Goal: Obtain resource: Download file/media

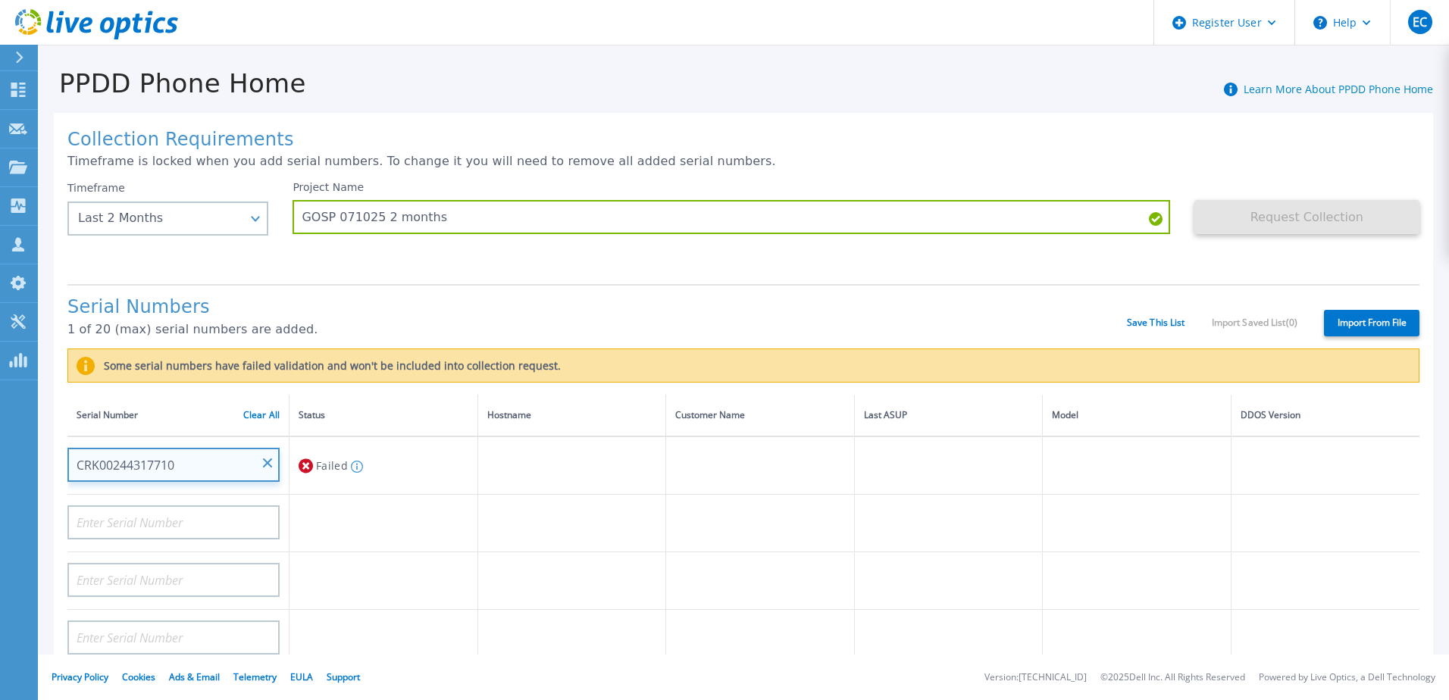
drag, startPoint x: 189, startPoint y: 464, endPoint x: 40, endPoint y: 455, distance: 148.8
click at [40, 455] on div "Collection Requirements Timeframe is locked when you add serial numbers. To cha…" at bounding box center [743, 558] width 1411 height 918
click at [755, 253] on div "Project Name GOSP 071025 2 months" at bounding box center [742, 226] width 901 height 91
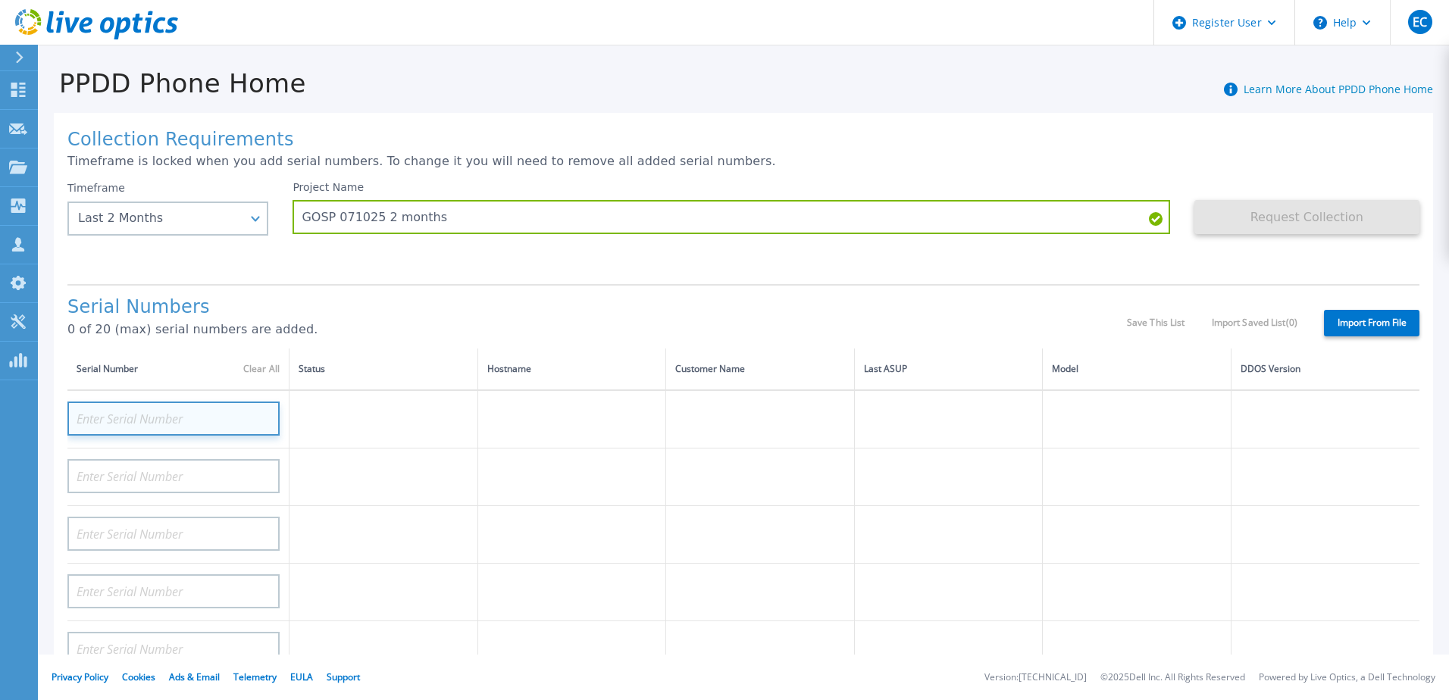
paste input "CRK00244317710"
type input "CRK00244317710"
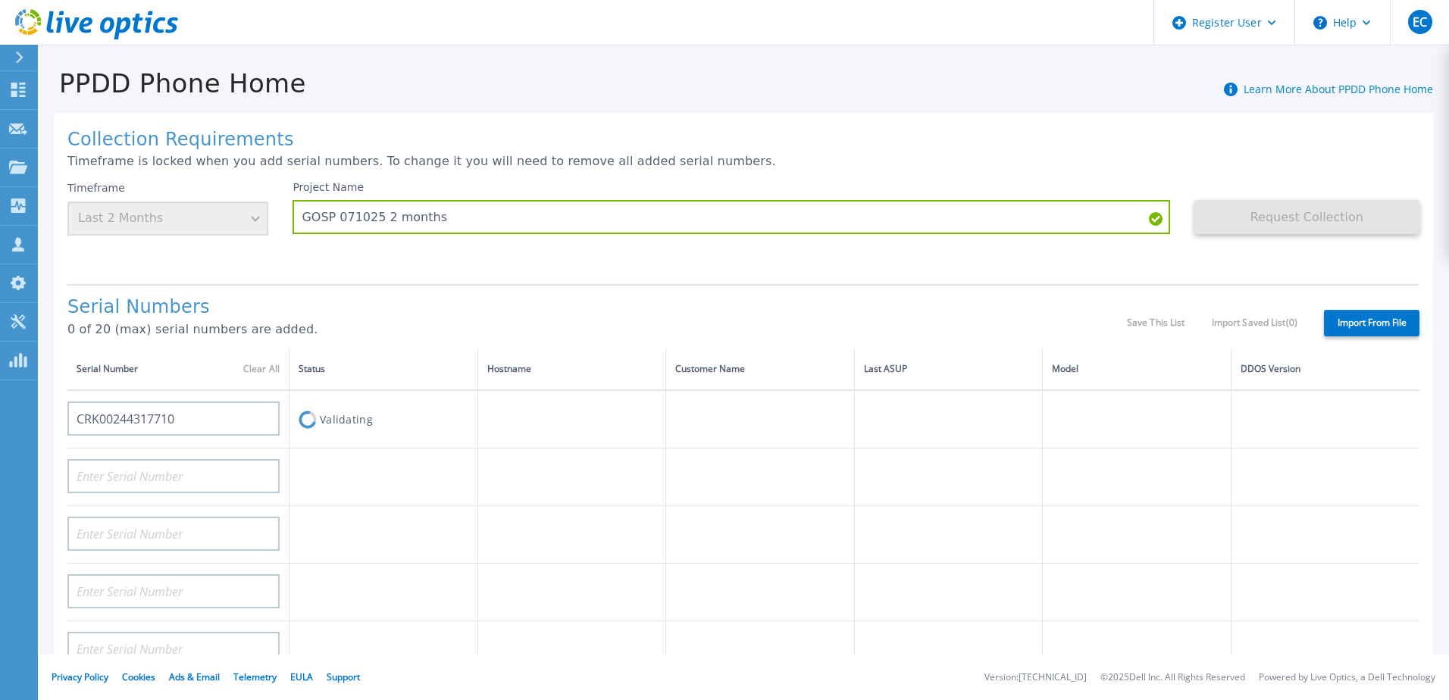
click at [443, 304] on h1 "Serial Numbers" at bounding box center [596, 307] width 1059 height 21
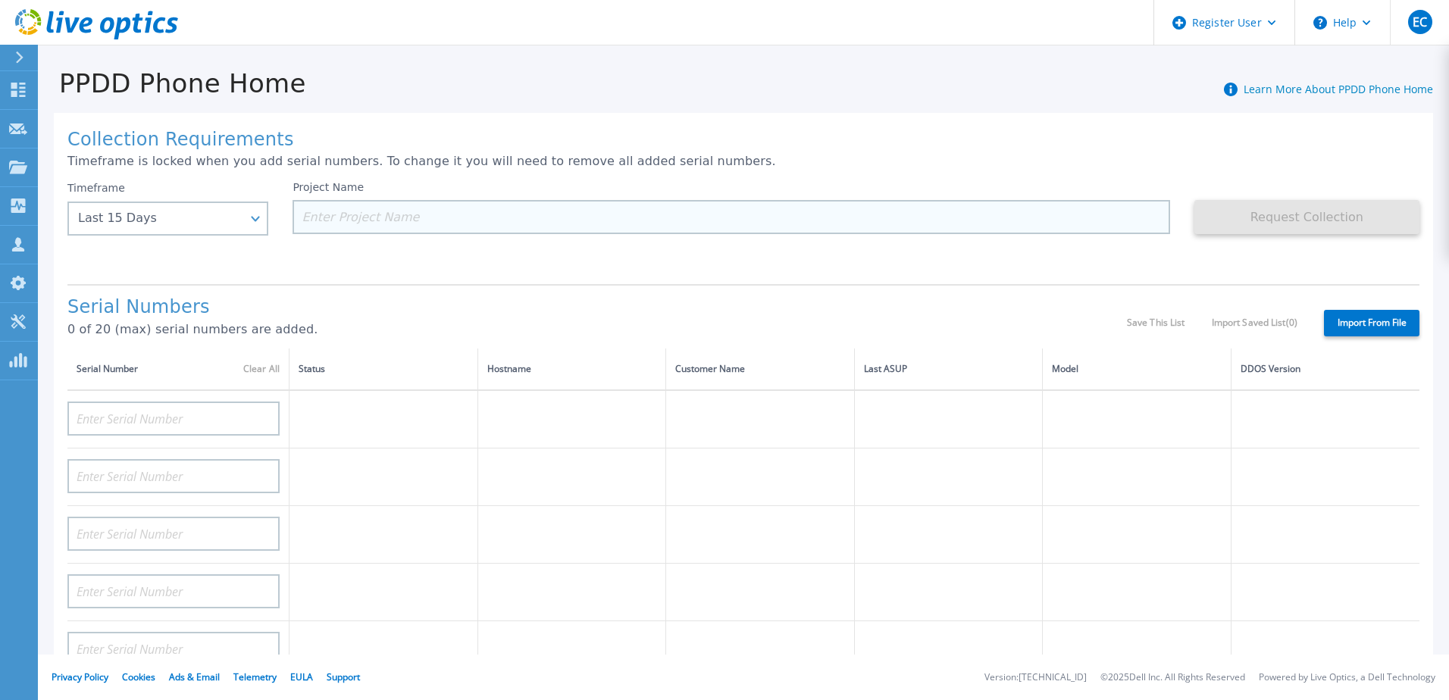
click at [366, 210] on input at bounding box center [730, 217] width 877 height 34
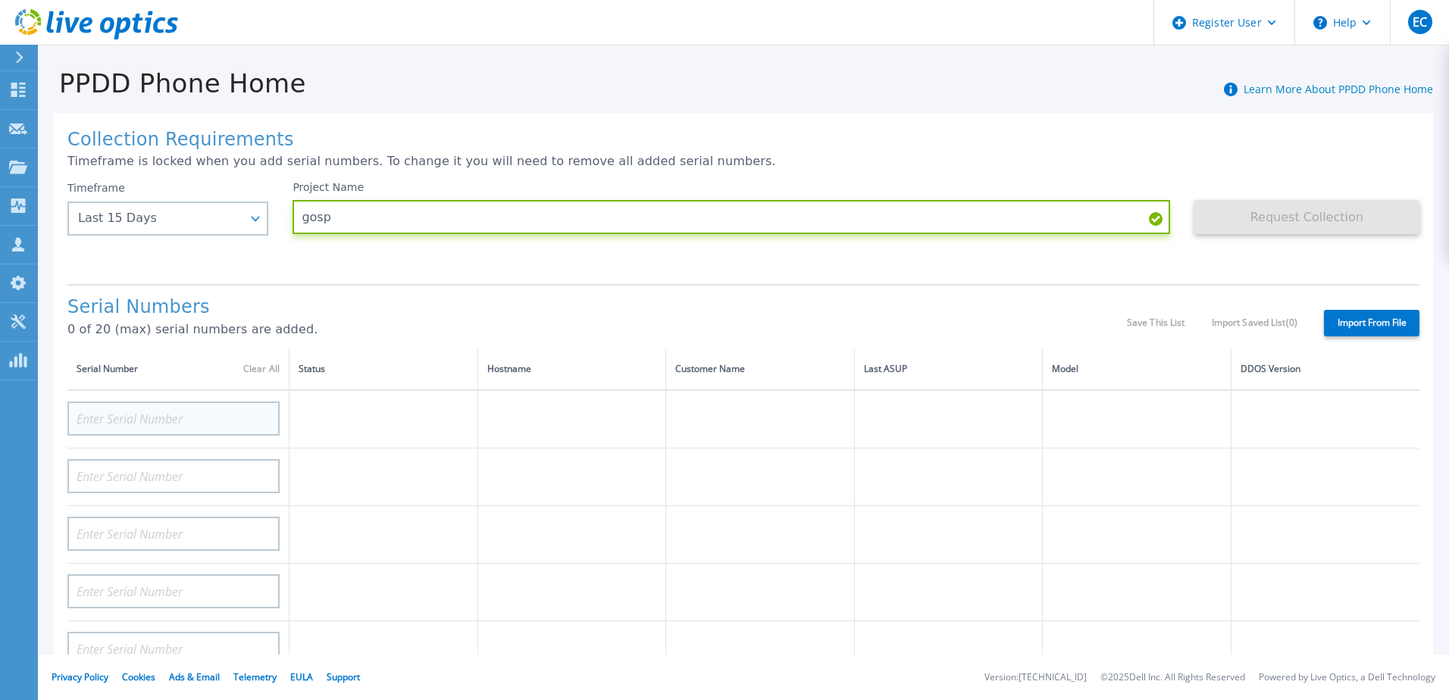
type input "gosp"
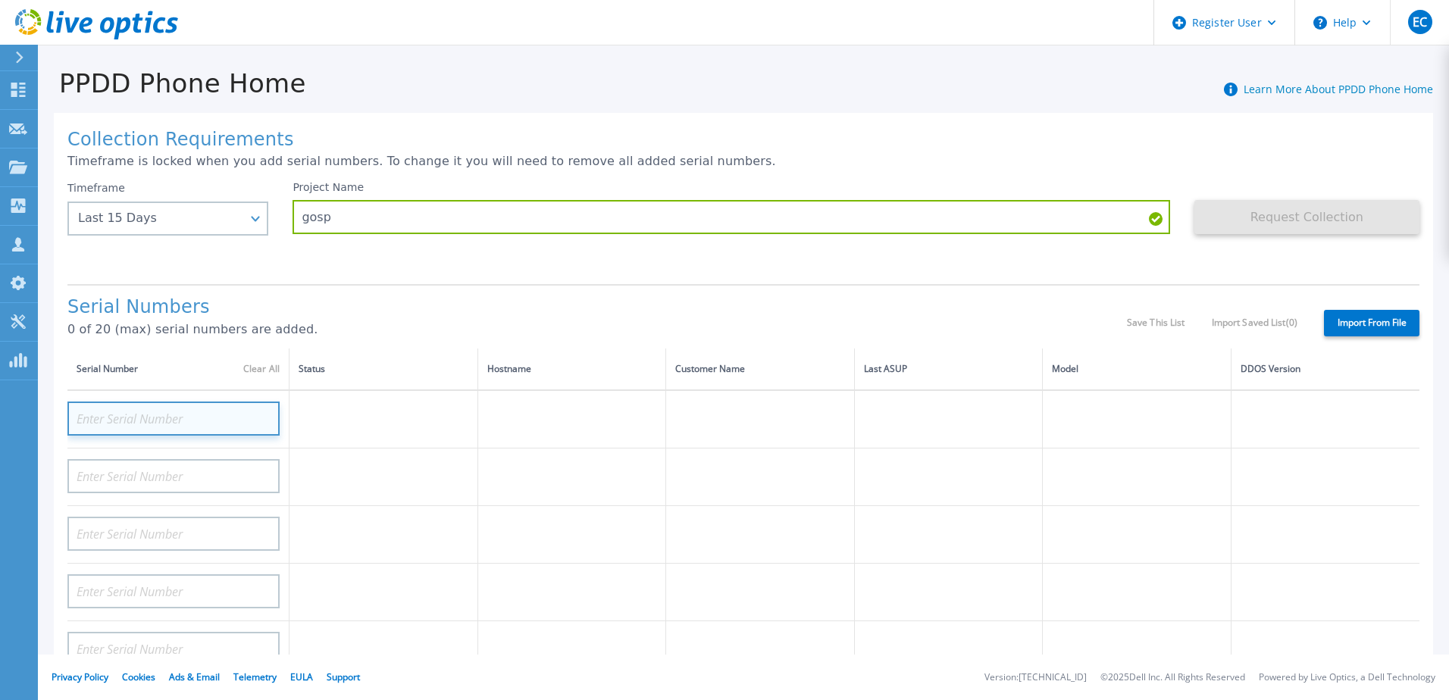
click at [229, 424] on input at bounding box center [173, 419] width 212 height 34
paste input "CRK00244317710"
type input "CRK00244317710"
click at [402, 306] on h1 "Serial Numbers" at bounding box center [596, 307] width 1059 height 21
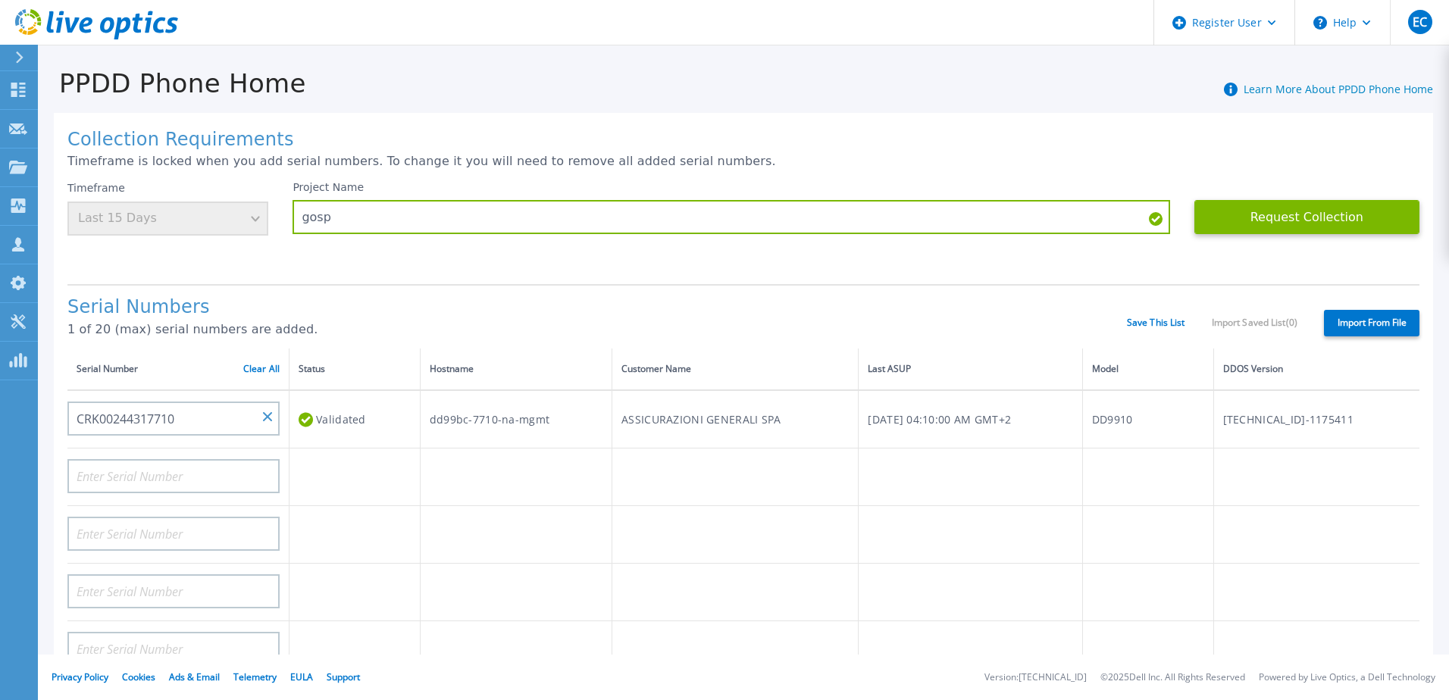
click at [630, 65] on div "PPDD Phone Home Learn More About PPDD Phone Home" at bounding box center [735, 75] width 1395 height 47
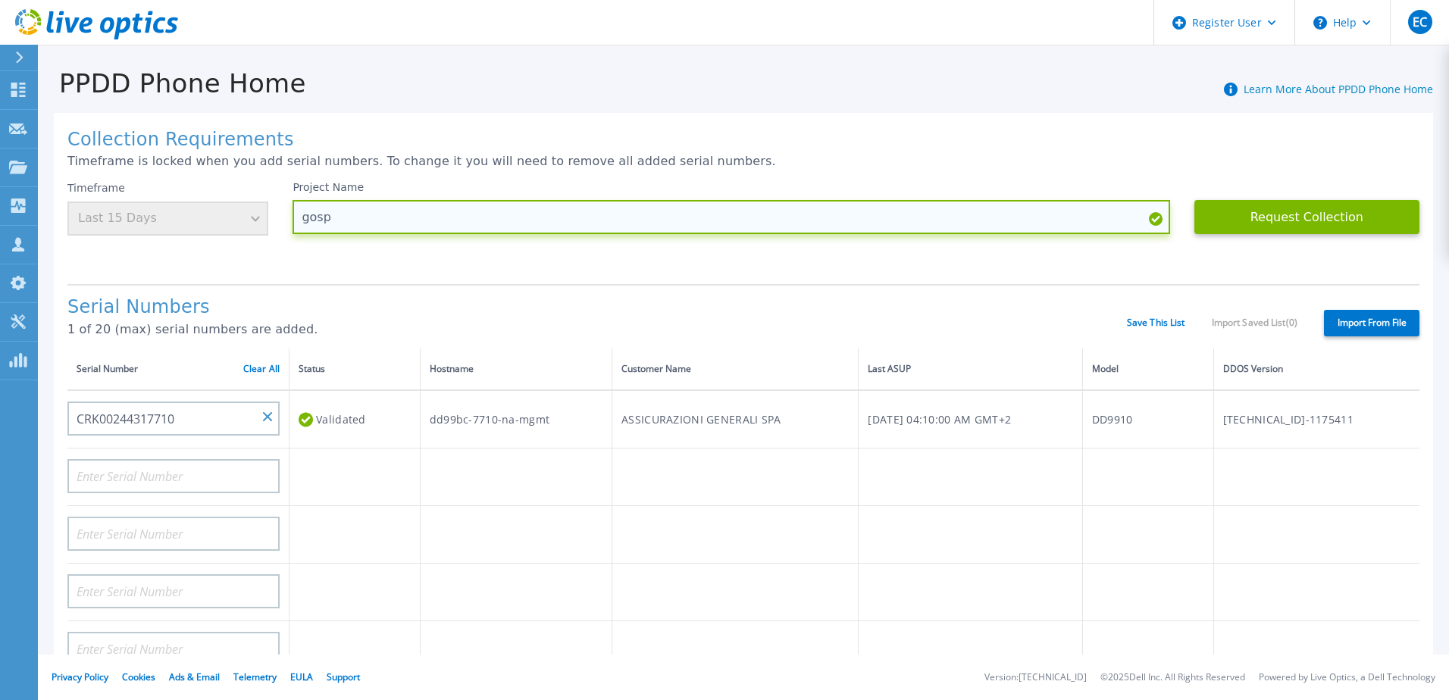
click at [443, 224] on input "gosp" at bounding box center [730, 217] width 877 height 34
type input "gosp 071025 15days"
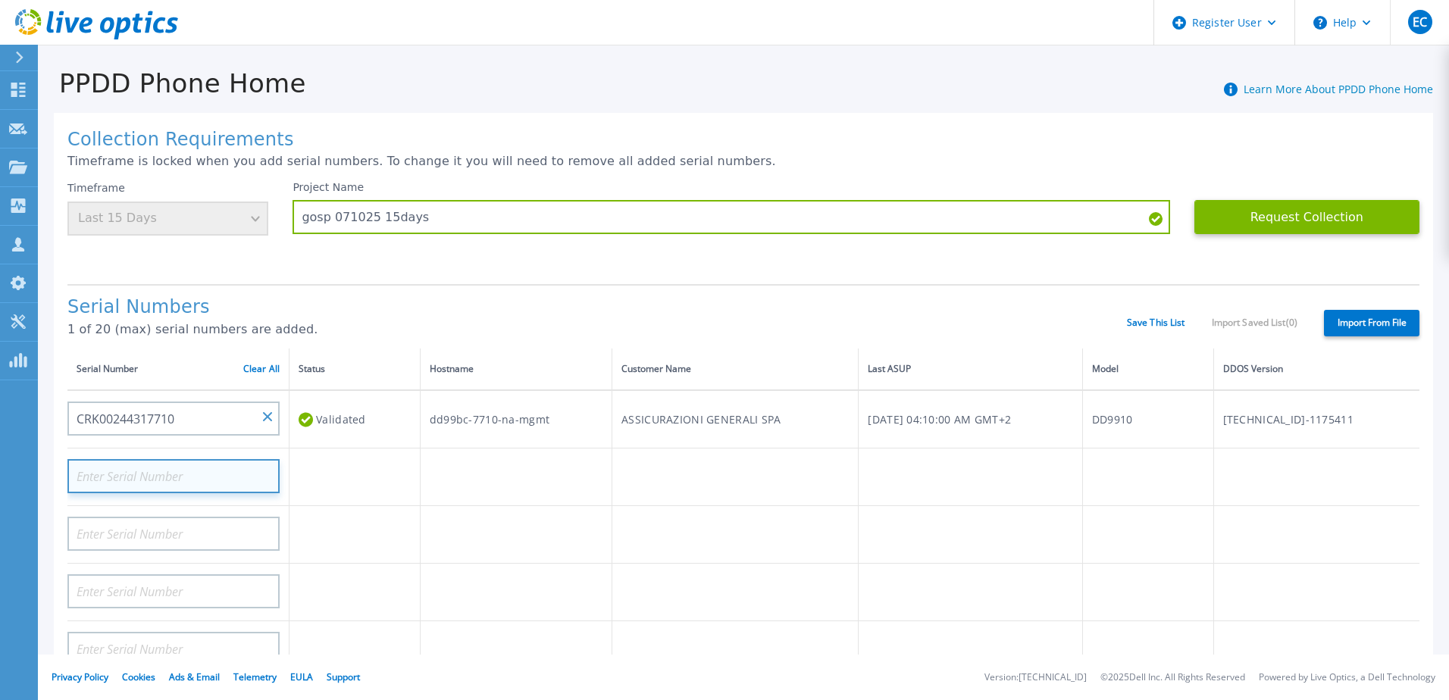
click at [214, 467] on input at bounding box center [173, 476] width 212 height 34
paste input "CRK00244317710"
type input "CRK00244317712"
click at [511, 278] on div "Collection Requirements Timeframe is locked when you add serial numbers. To cha…" at bounding box center [743, 541] width 1379 height 857
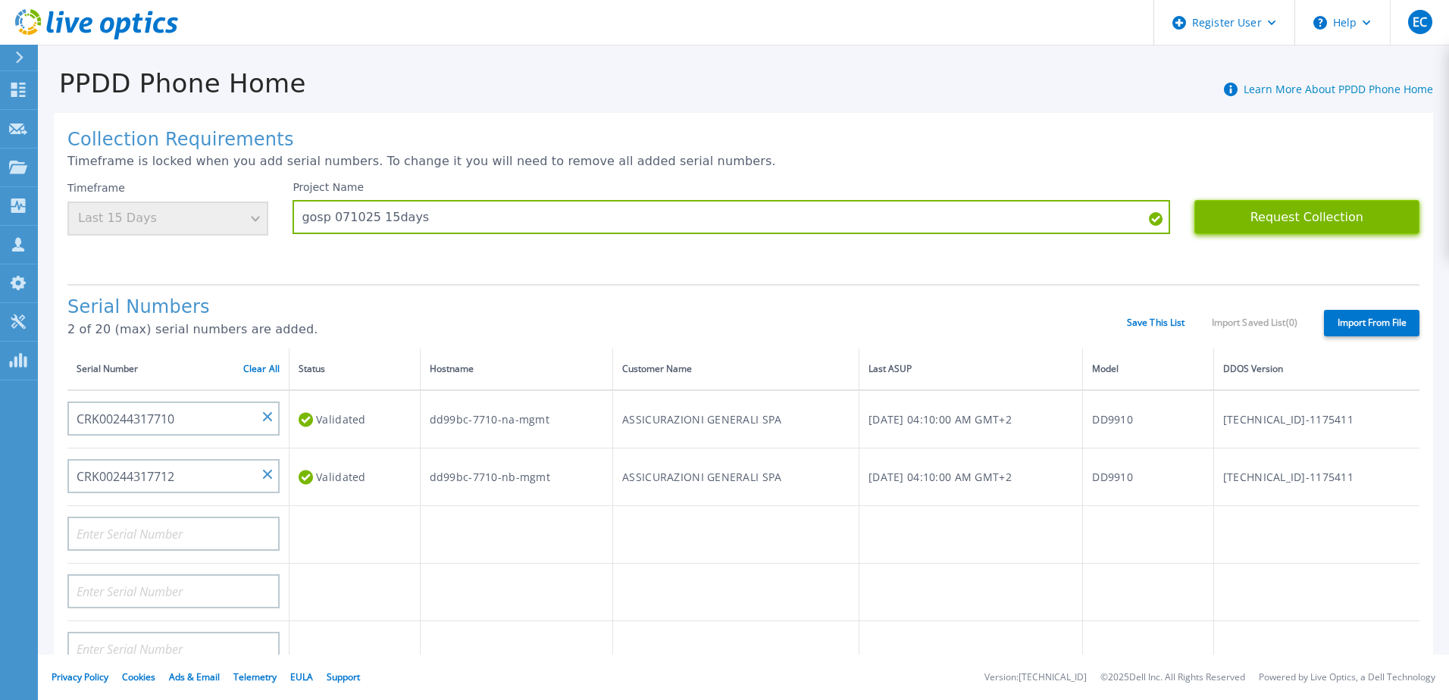
click at [1335, 227] on button "Request Collection" at bounding box center [1306, 217] width 225 height 34
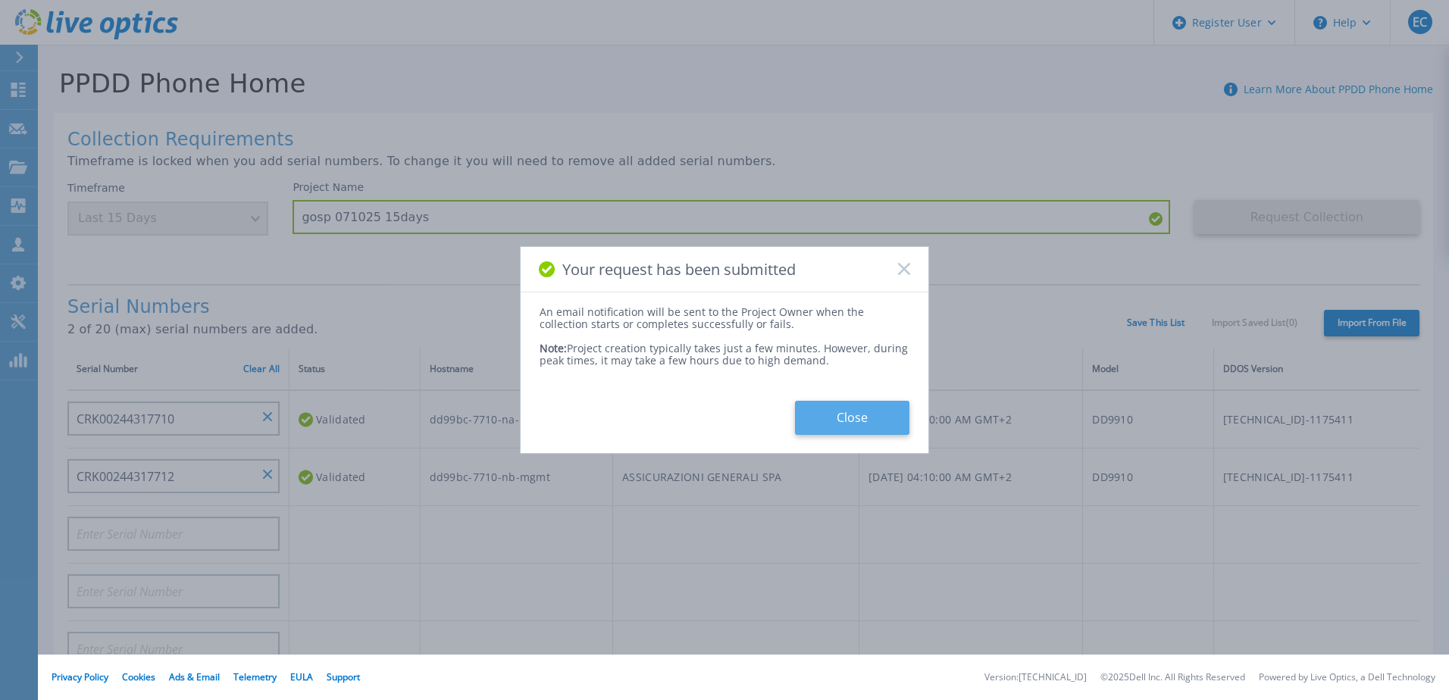
click at [863, 418] on button "Close" at bounding box center [852, 418] width 114 height 34
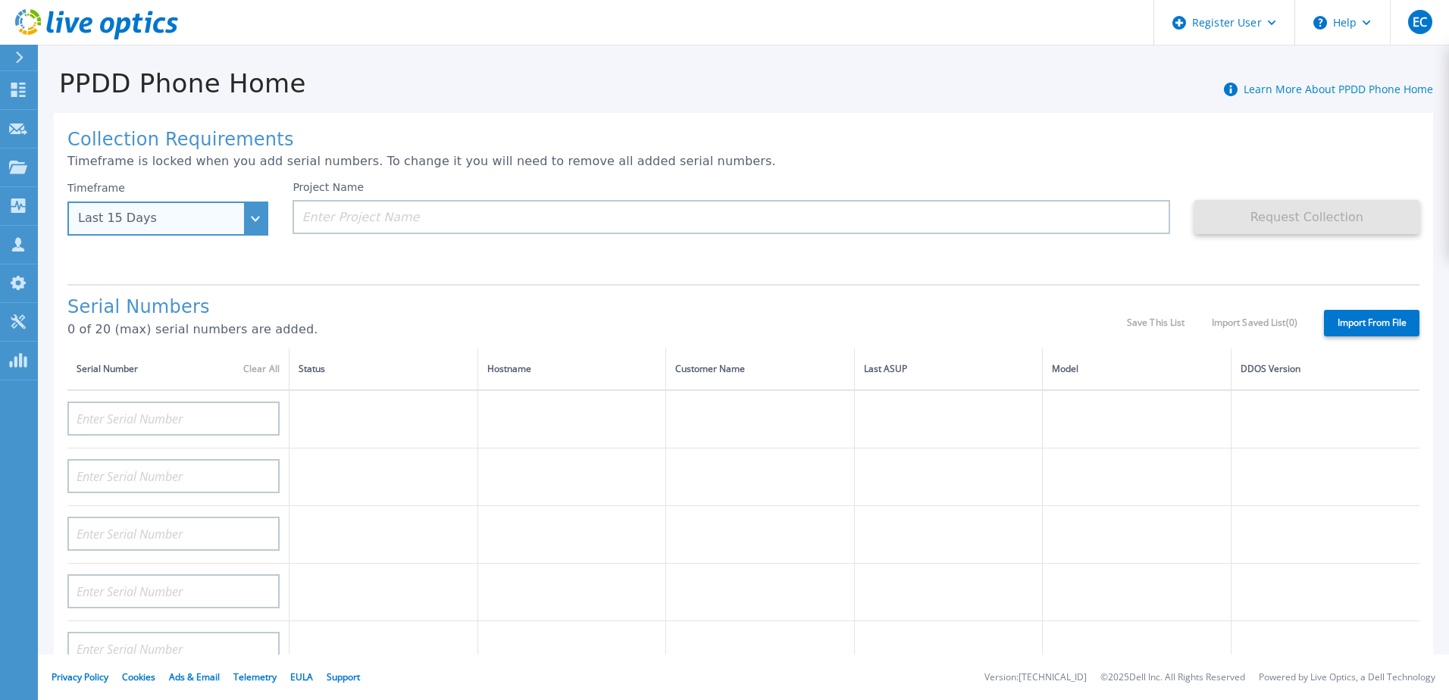
click at [252, 219] on div "Last 15 Days" at bounding box center [167, 219] width 201 height 34
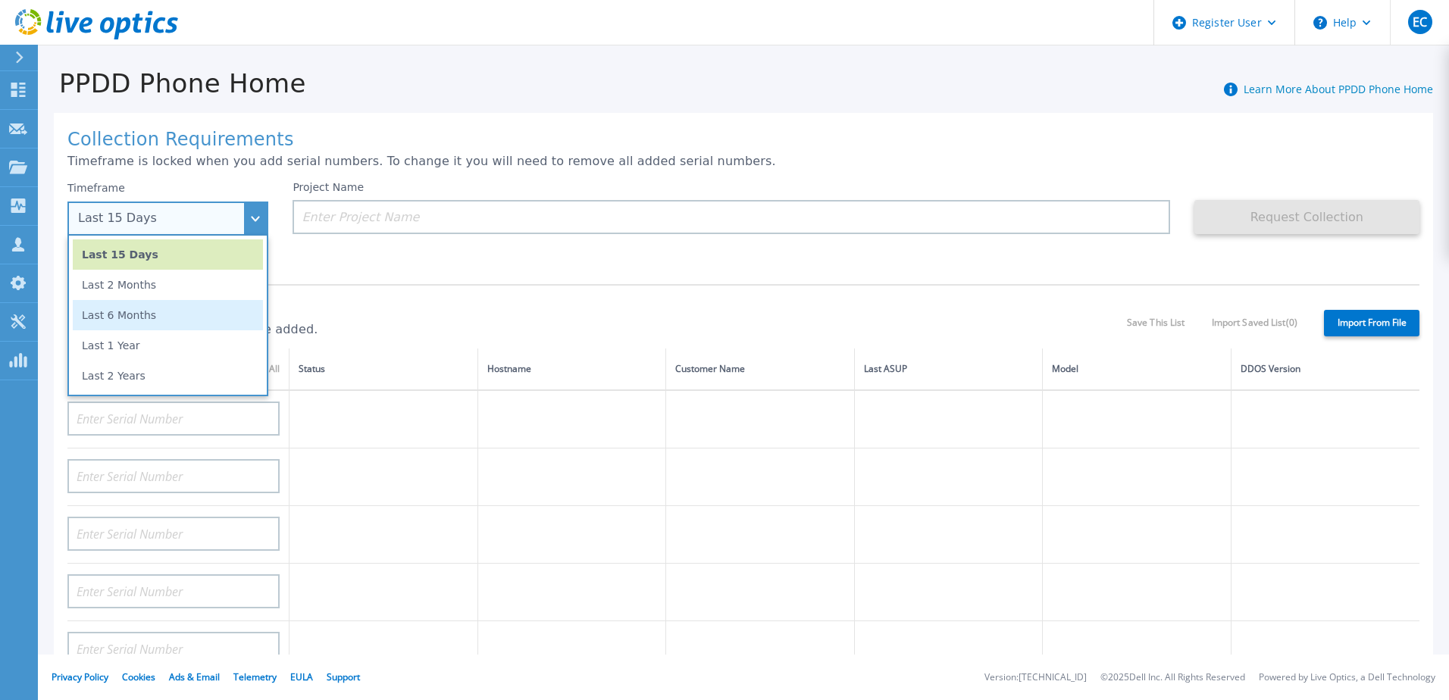
click at [187, 322] on li "Last 6 Months" at bounding box center [168, 315] width 190 height 30
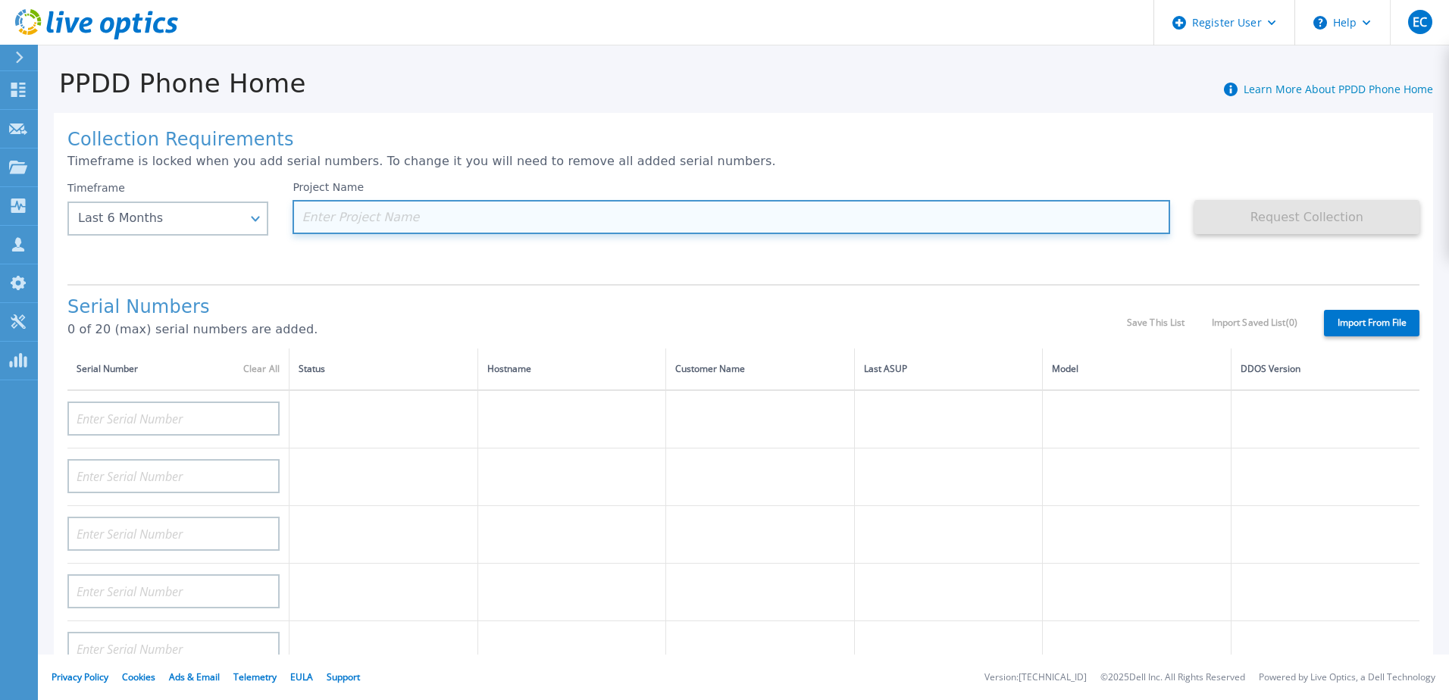
click at [376, 229] on input at bounding box center [730, 217] width 877 height 34
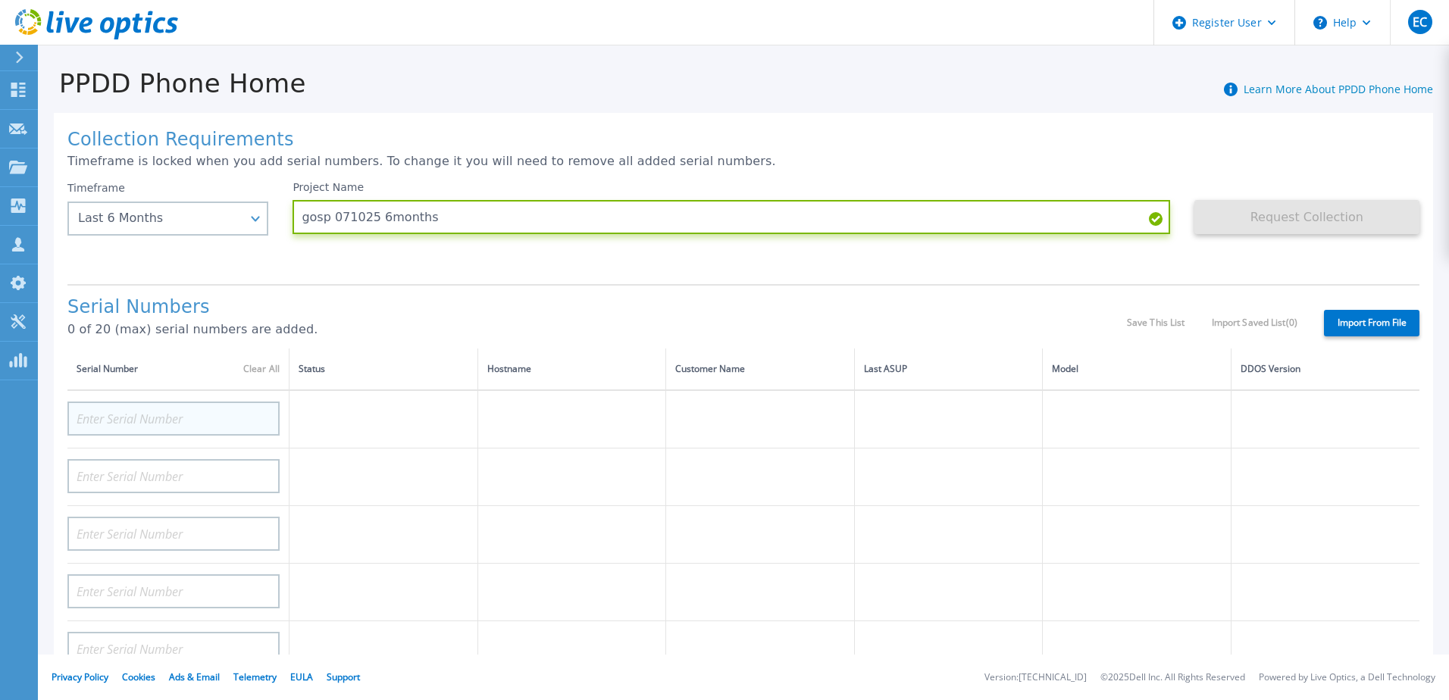
type input "gosp 071025 6months"
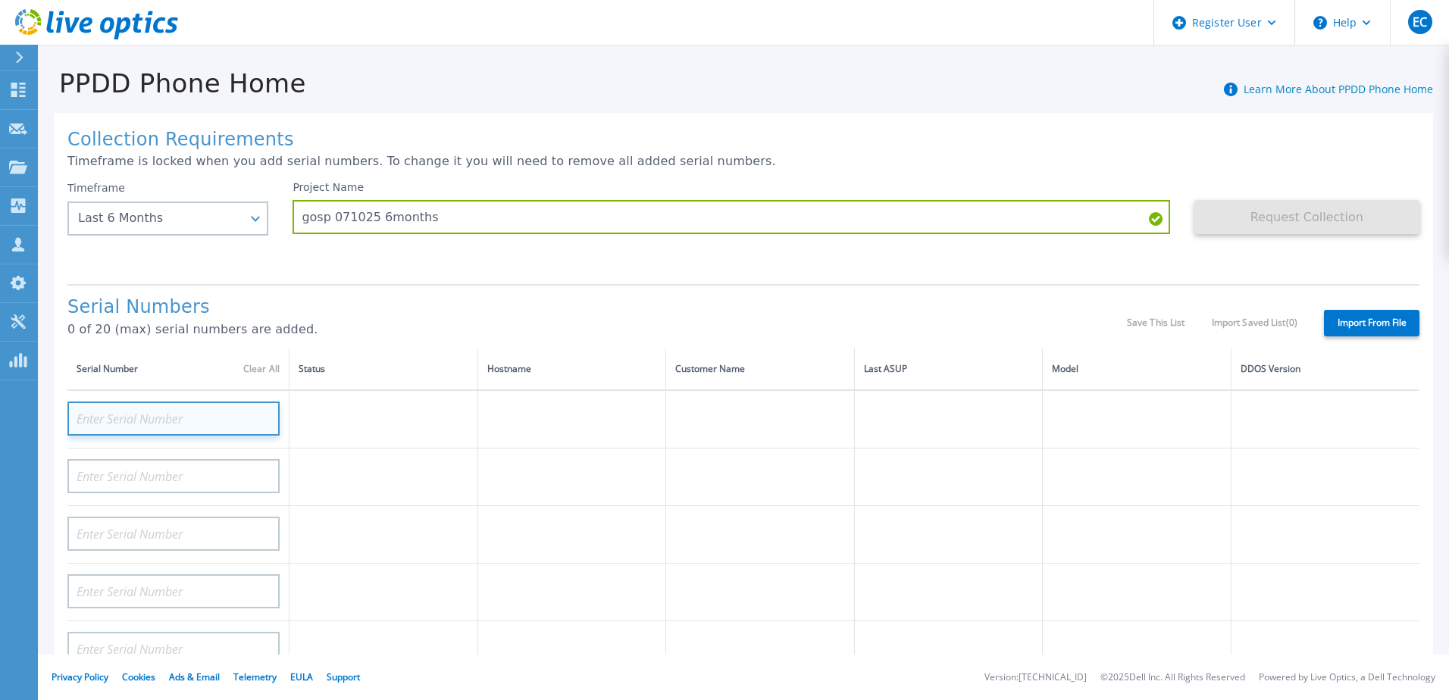
click at [224, 414] on input at bounding box center [173, 419] width 212 height 34
paste input "CRK00244317710"
type input "CRK00244317710"
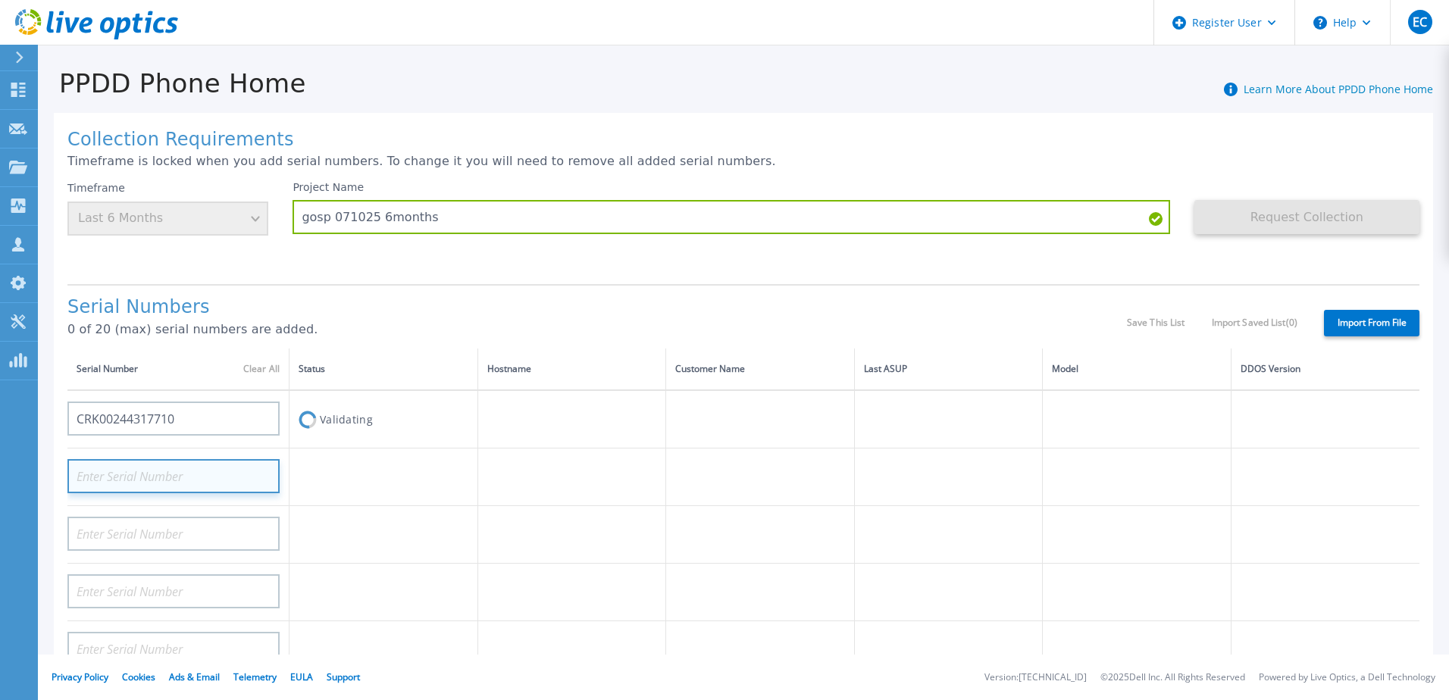
click at [183, 481] on input at bounding box center [173, 476] width 212 height 34
paste input "CRK00244317710"
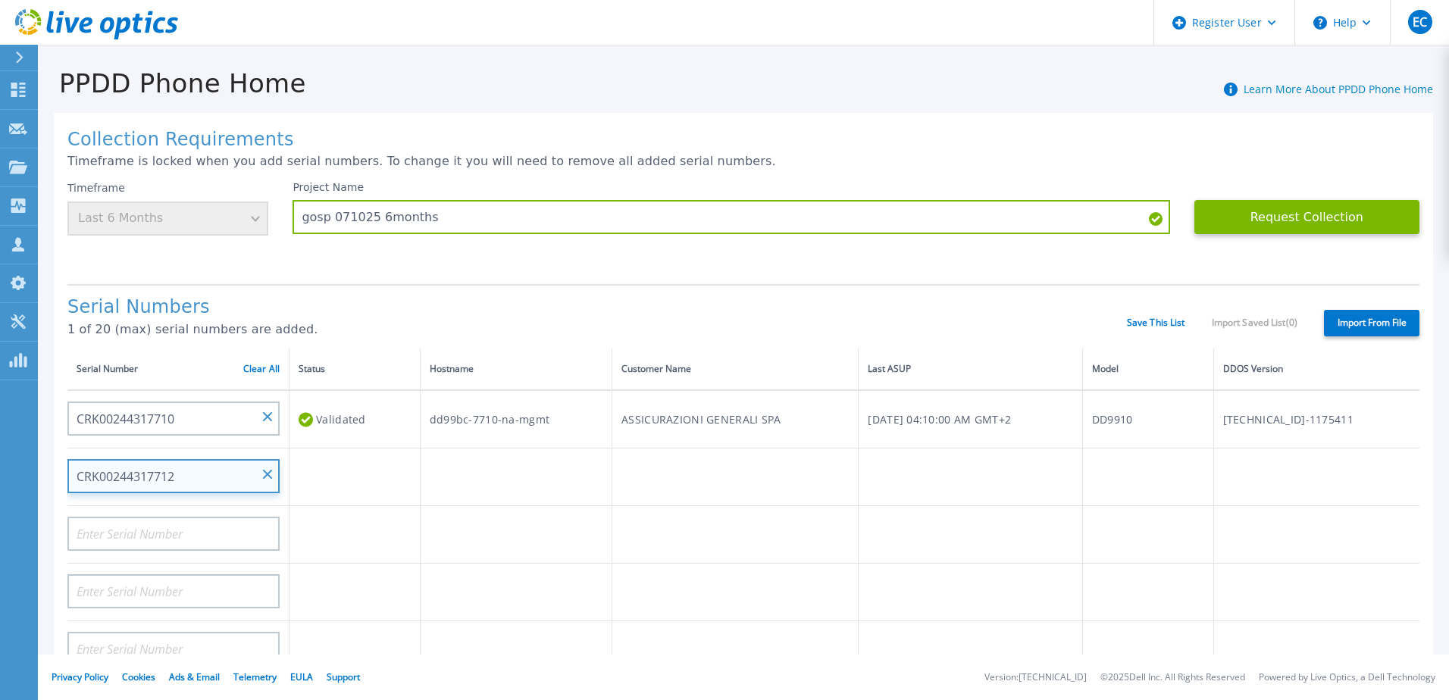
type input "CRK00244317712"
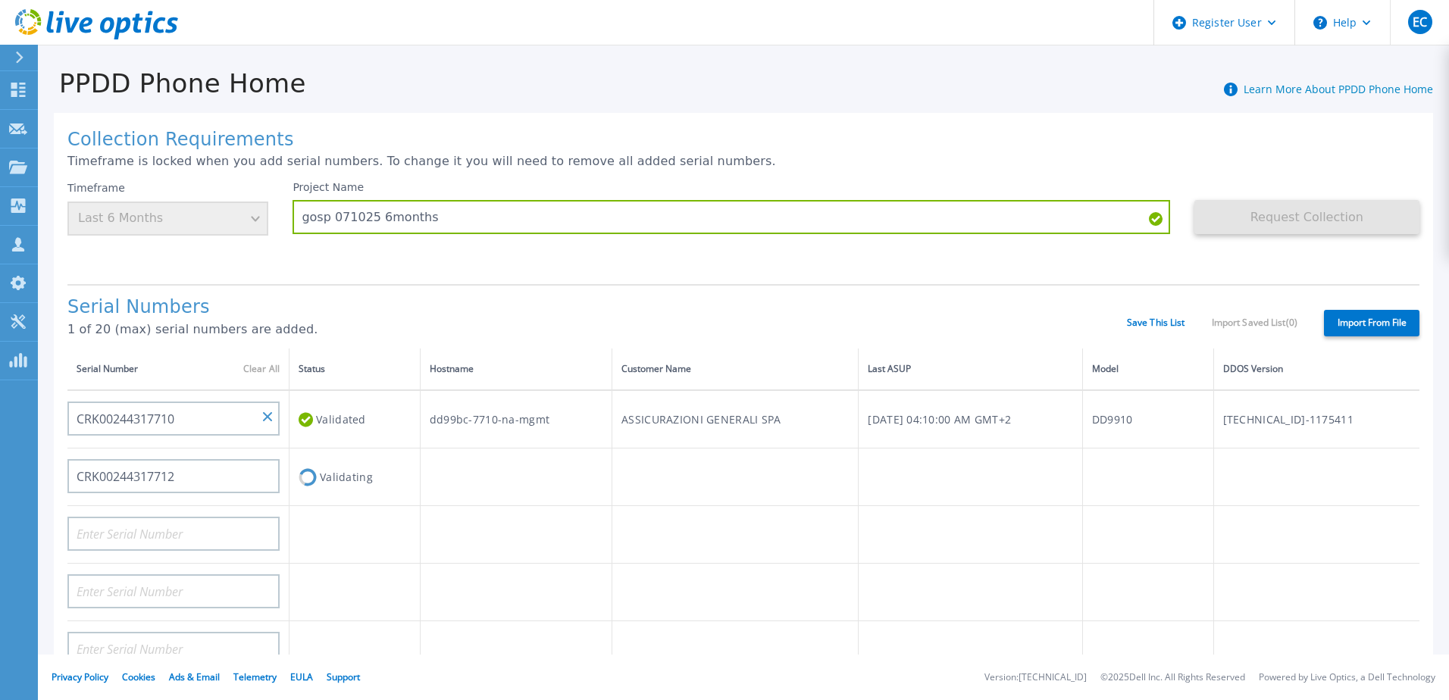
click at [400, 301] on h1 "Serial Numbers" at bounding box center [596, 307] width 1059 height 21
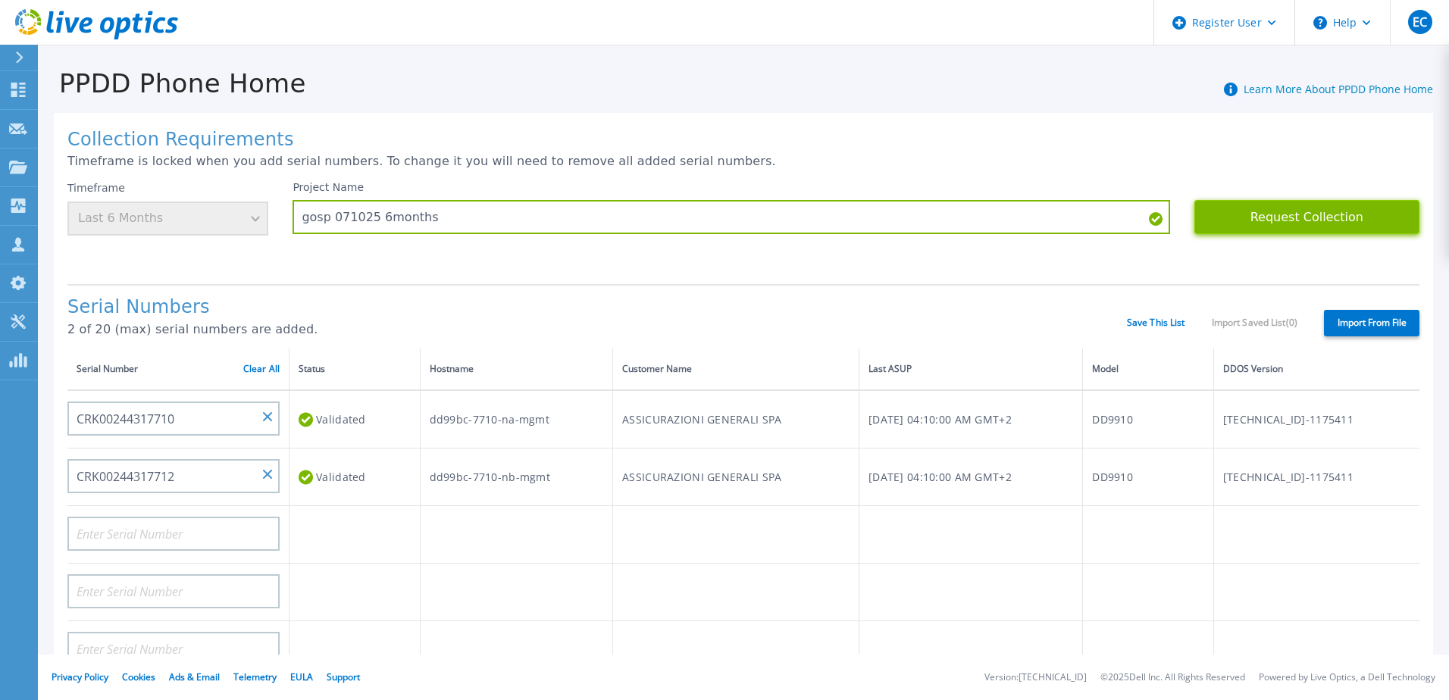
click at [1290, 216] on button "Request Collection" at bounding box center [1306, 217] width 225 height 34
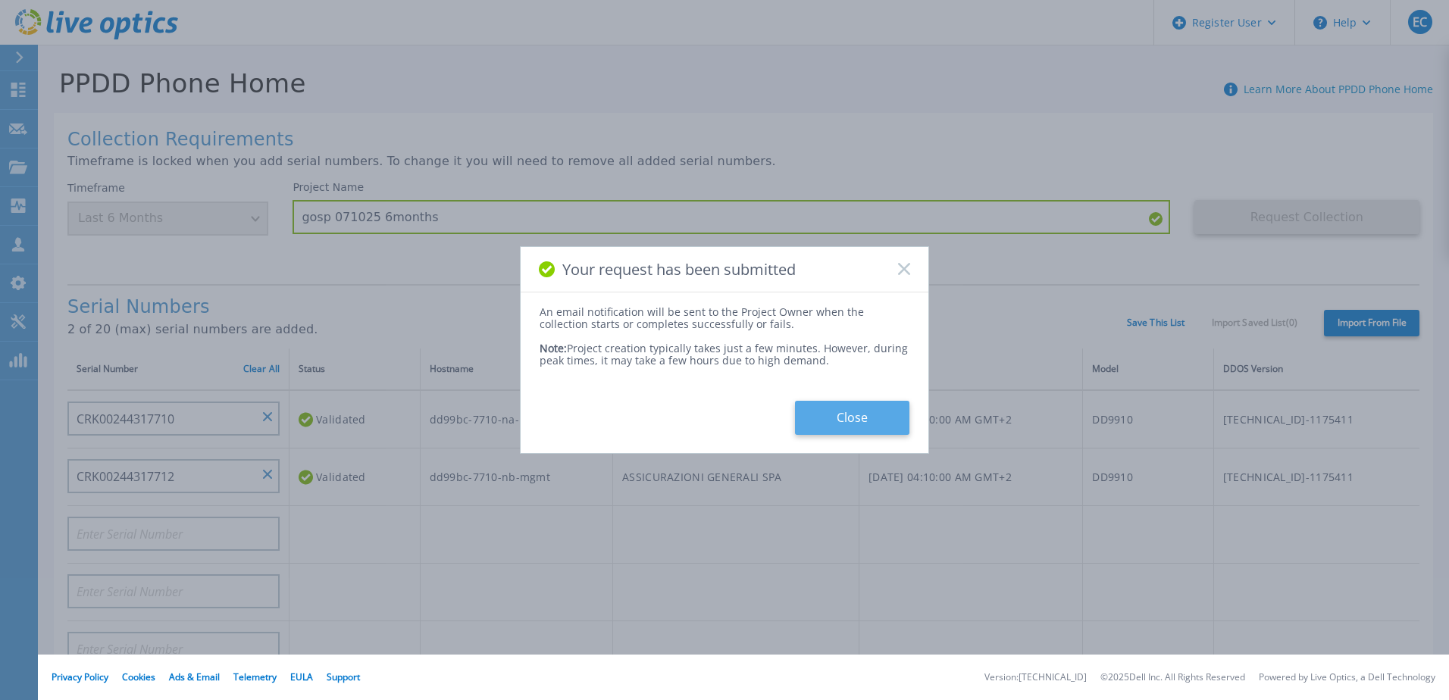
click at [842, 415] on button "Close" at bounding box center [852, 418] width 114 height 34
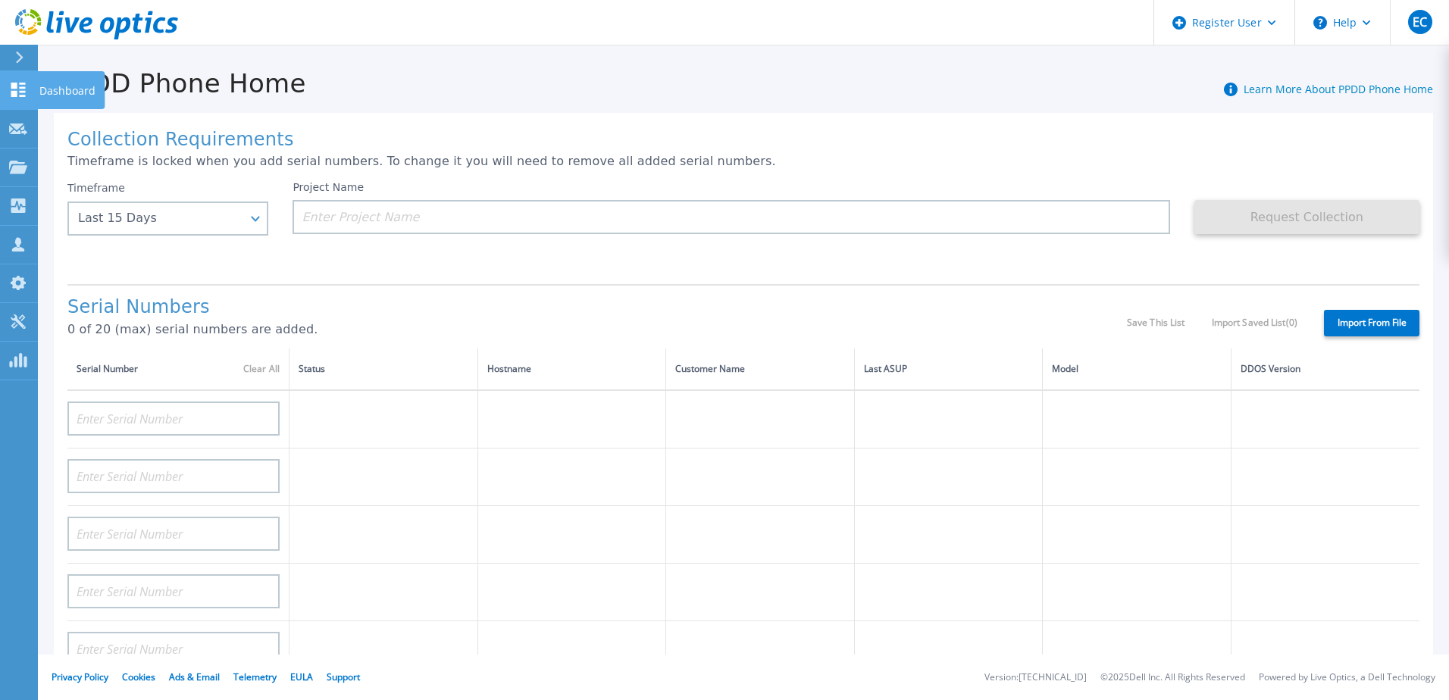
click at [30, 84] on link "Dashboard Dashboard" at bounding box center [19, 90] width 38 height 39
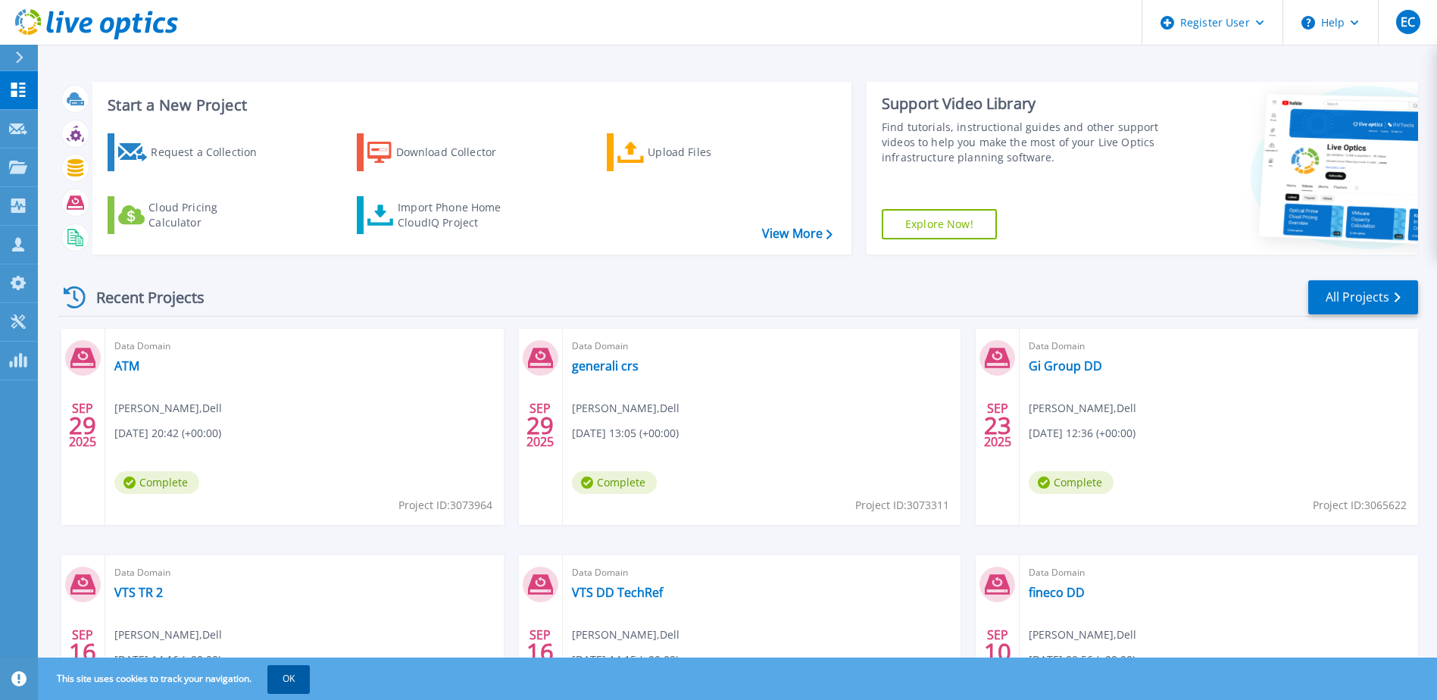
click at [297, 676] on button "OK" at bounding box center [288, 678] width 42 height 27
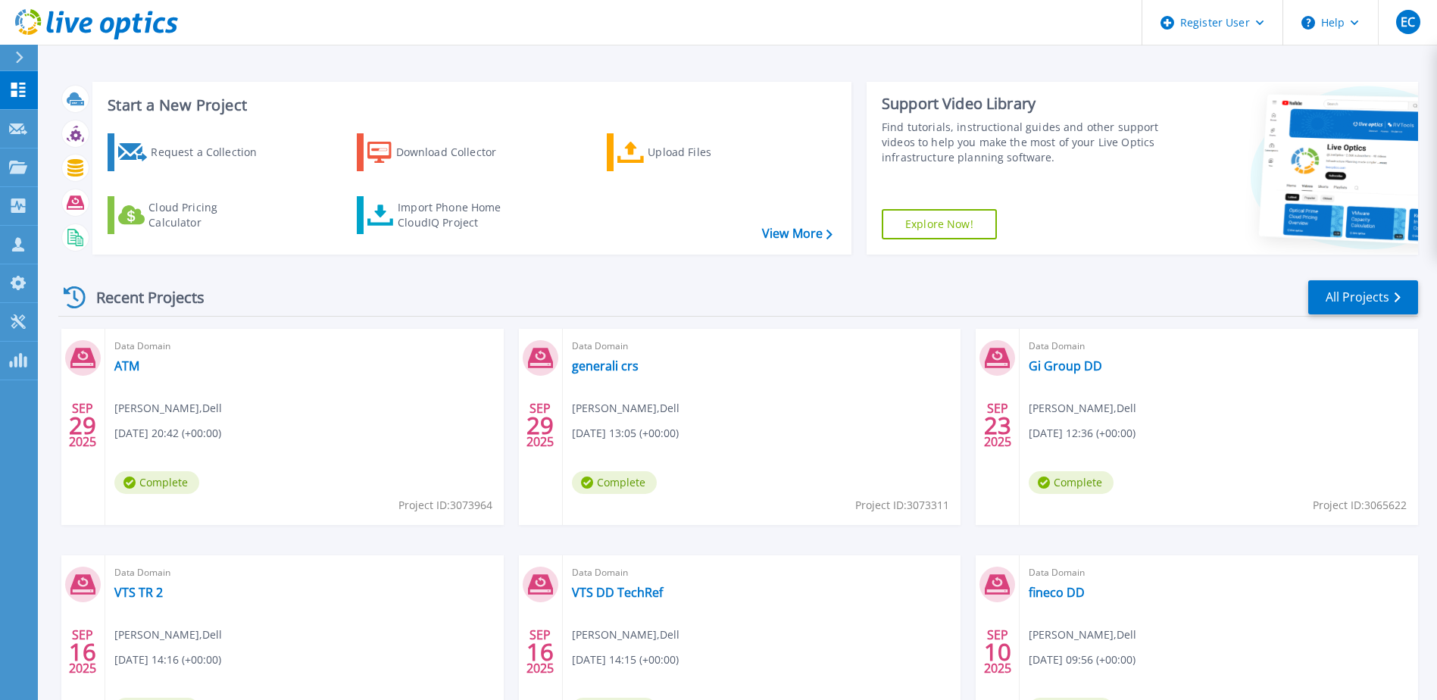
click at [760, 289] on div "Recent Projects All Projects" at bounding box center [738, 298] width 1360 height 38
click at [288, 545] on div "SEP 29 2025 Data Domain ATM Emiliano Campagnoli , Dell 09/29/2025, 20:42 (+00:0…" at bounding box center [732, 555] width 1372 height 453
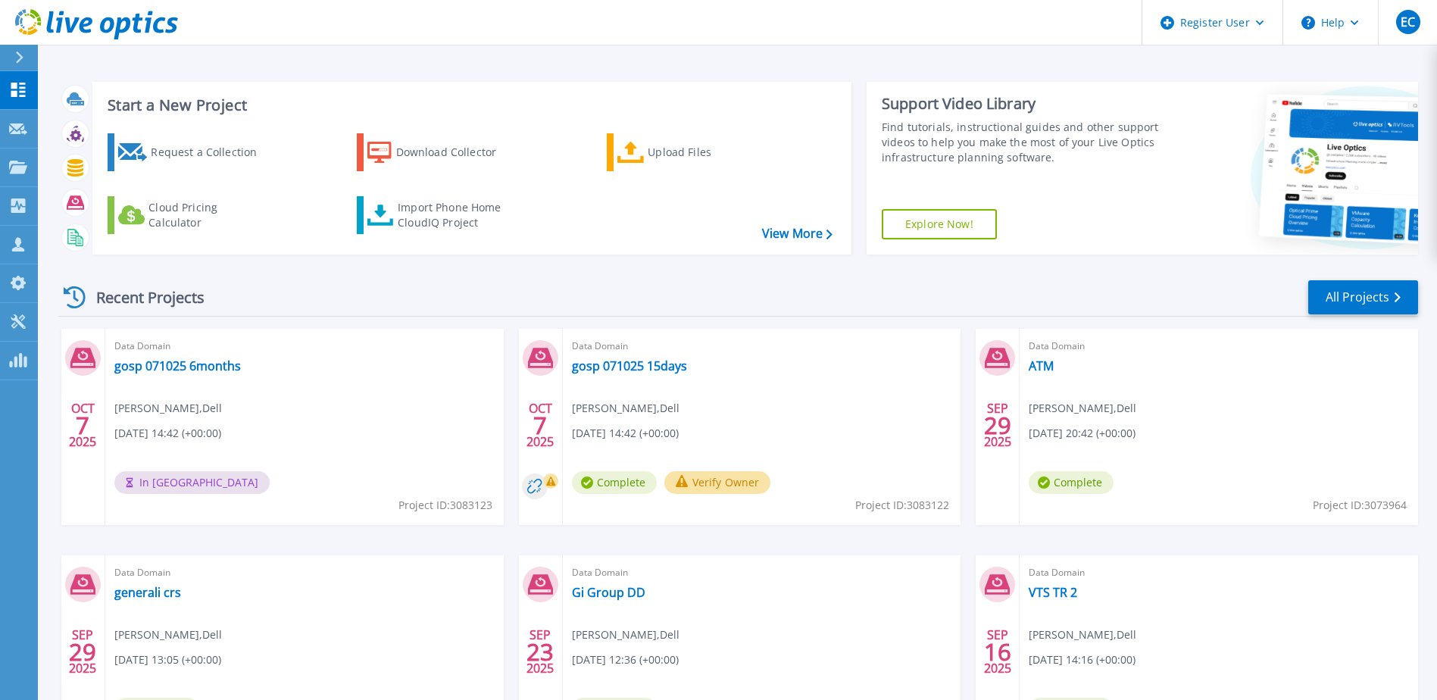
click at [716, 484] on button "Verify Owner" at bounding box center [718, 482] width 107 height 23
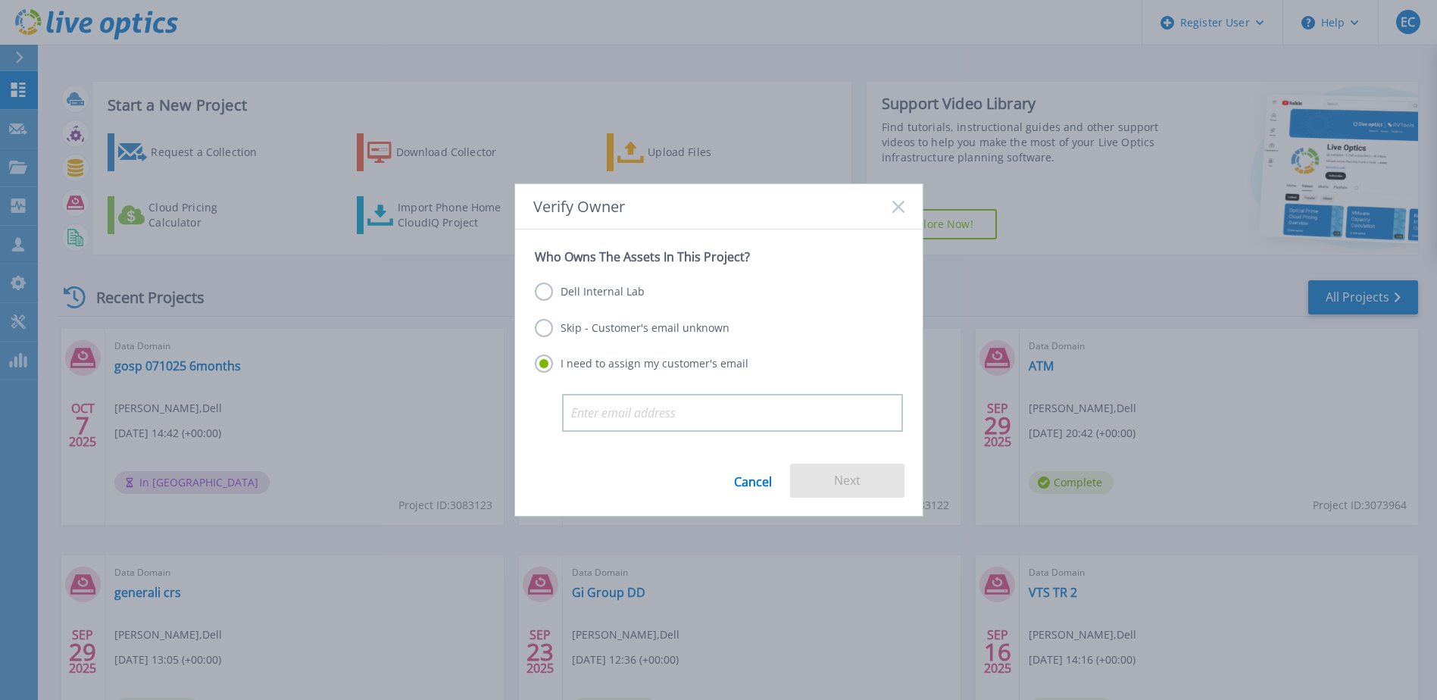
click at [587, 289] on label "Dell Internal Lab" at bounding box center [590, 292] width 110 height 18
click at [0, 0] on input "Dell Internal Lab" at bounding box center [0, 0] width 0 height 0
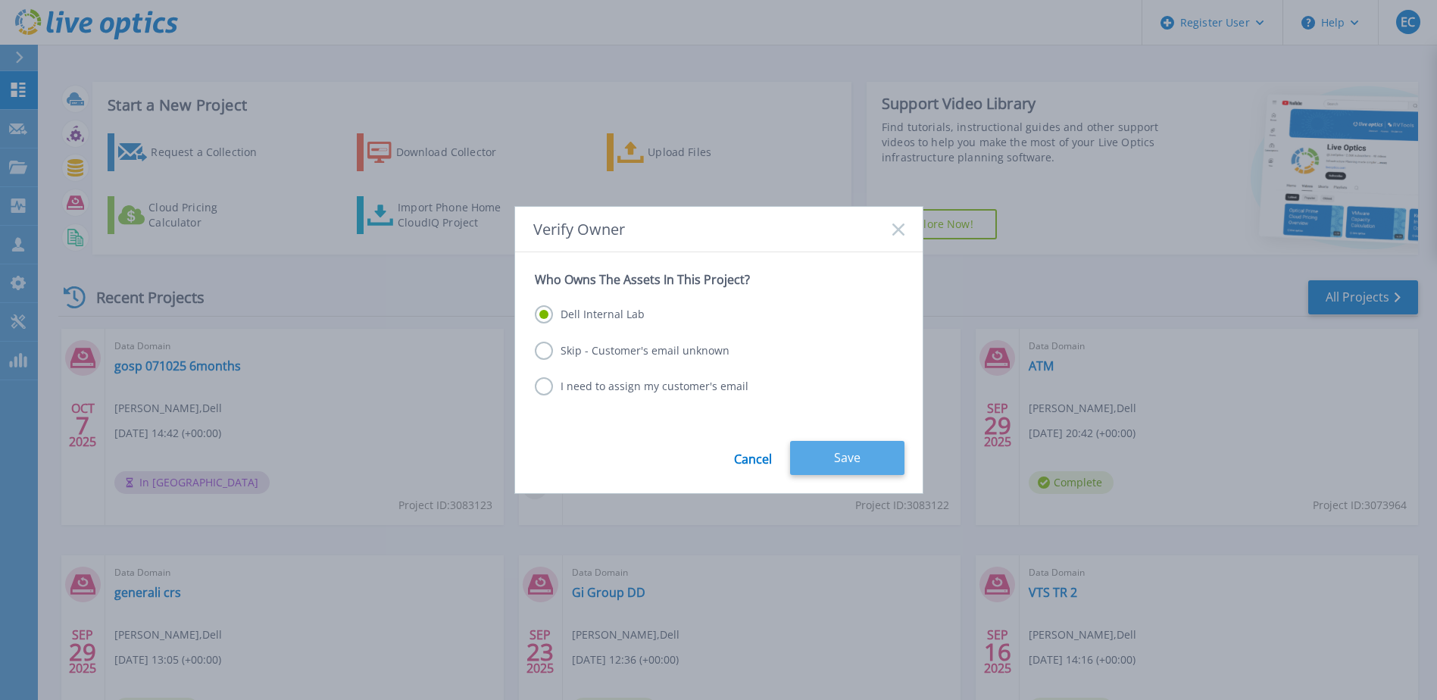
click at [855, 464] on button "Save" at bounding box center [847, 458] width 114 height 34
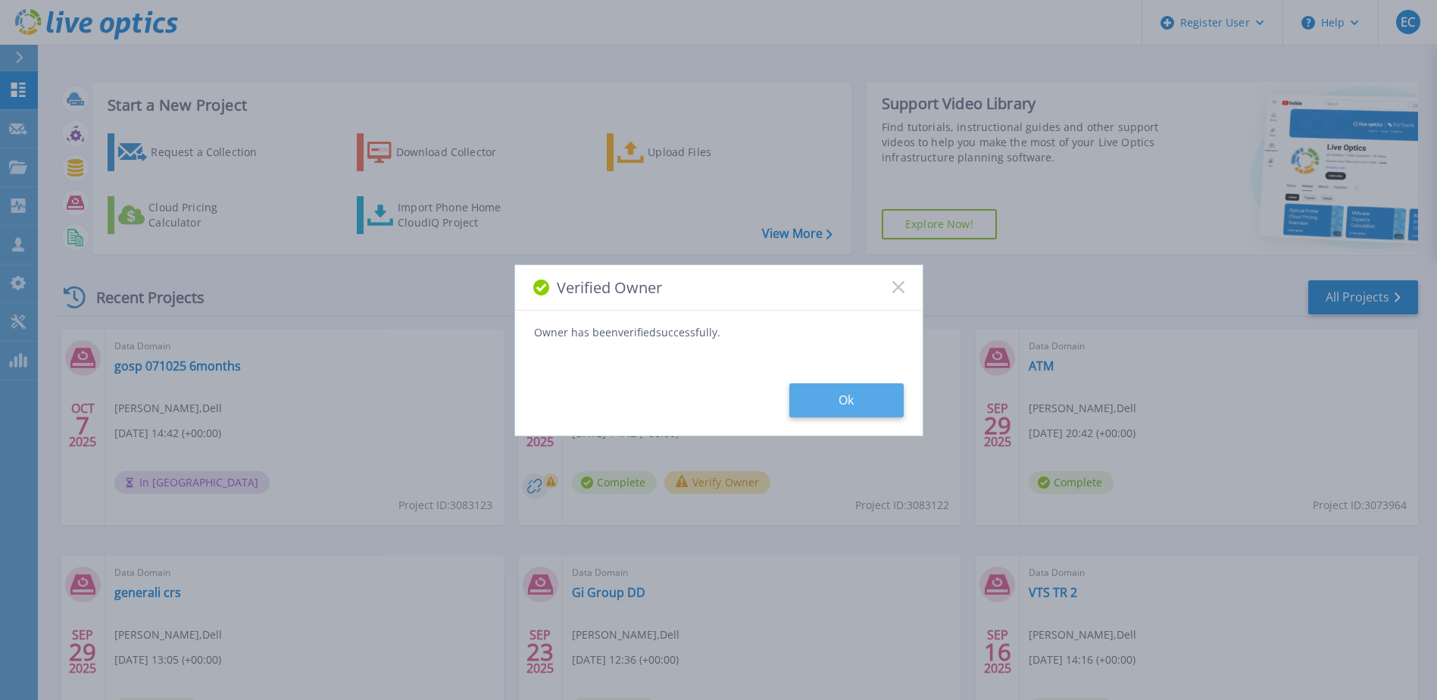
click at [842, 402] on button "Ok" at bounding box center [847, 400] width 114 height 34
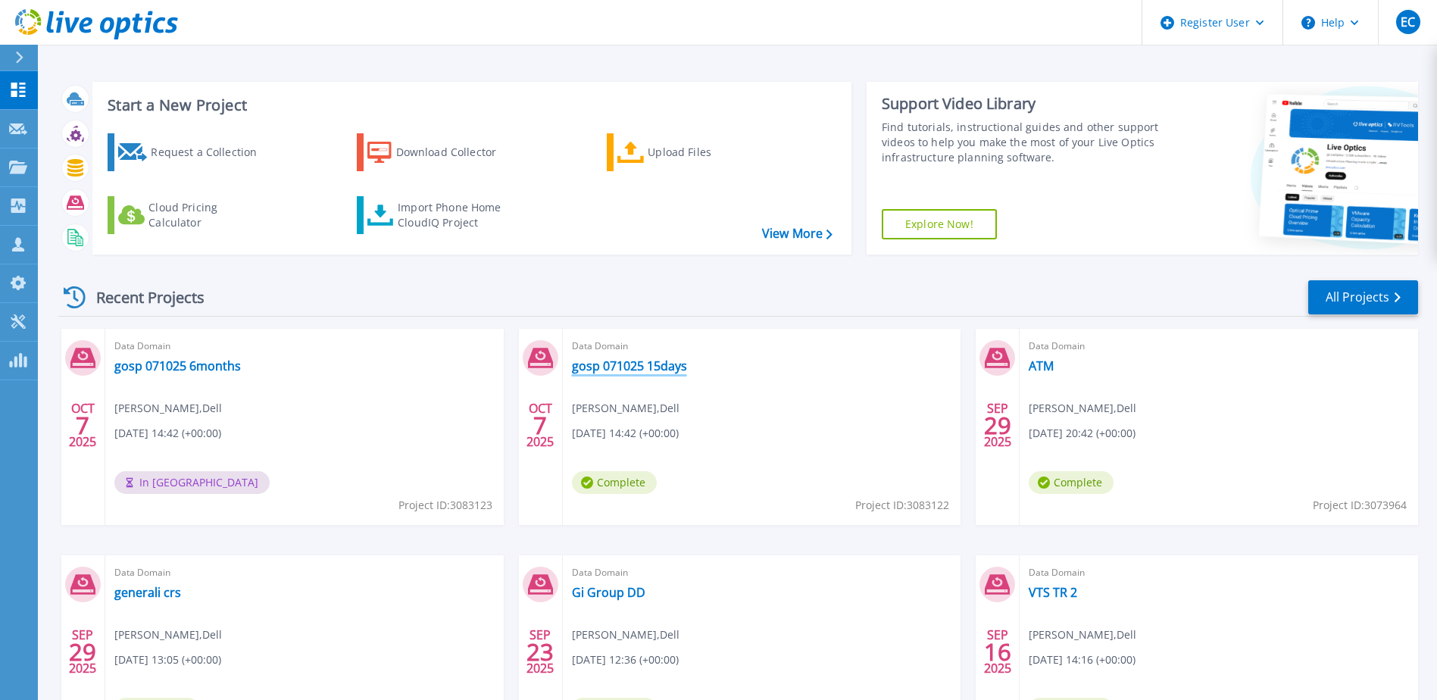
click at [640, 365] on link "gosp 071025 15days" at bounding box center [629, 365] width 115 height 15
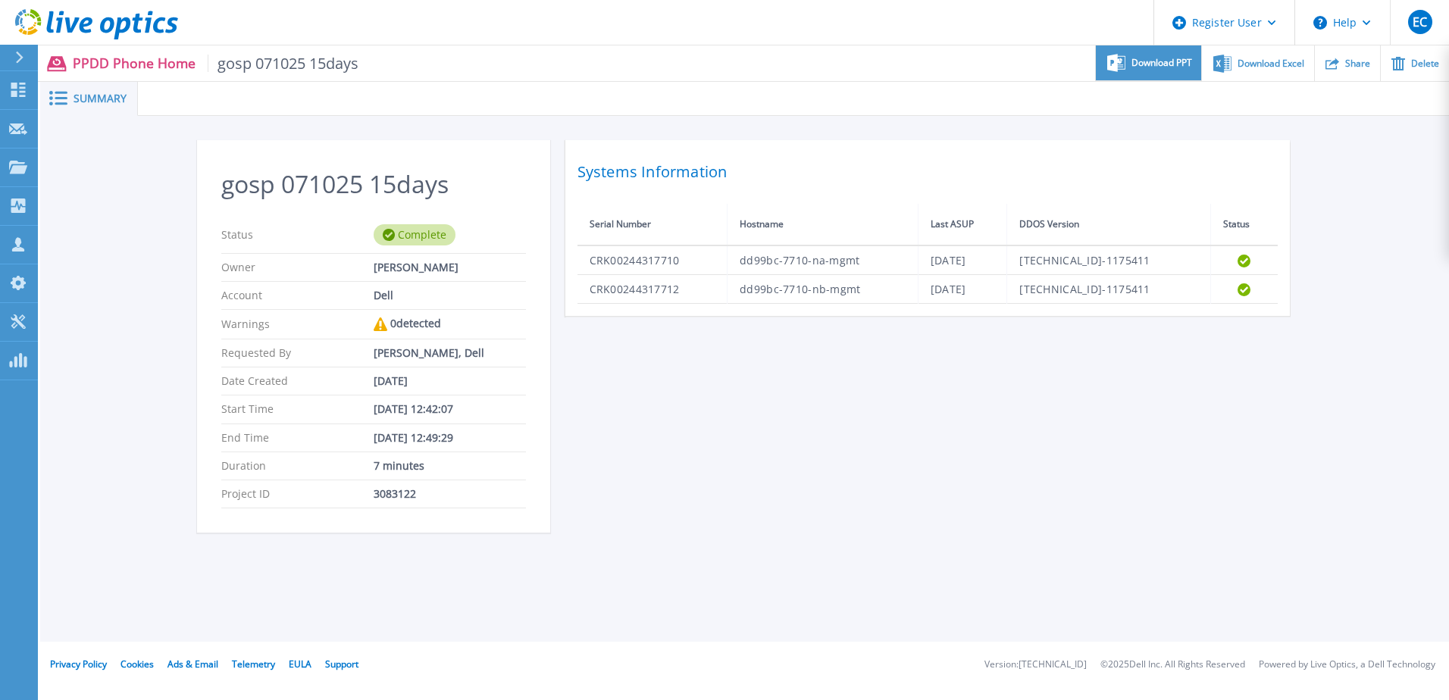
click at [1174, 67] on span "Download PPT" at bounding box center [1161, 62] width 61 height 9
